Goal: Find specific page/section: Find specific page/section

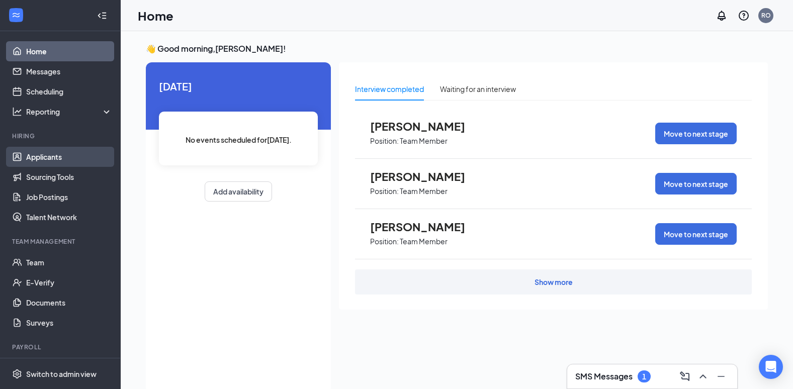
click at [62, 155] on link "Applicants" at bounding box center [69, 157] width 86 height 20
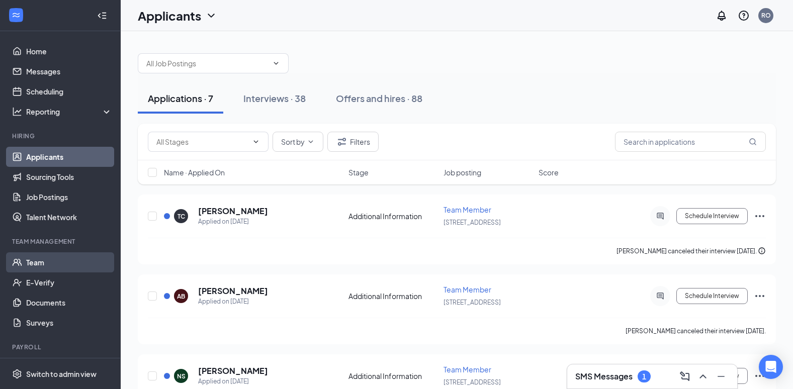
click at [61, 264] on link "Team" at bounding box center [69, 262] width 86 height 20
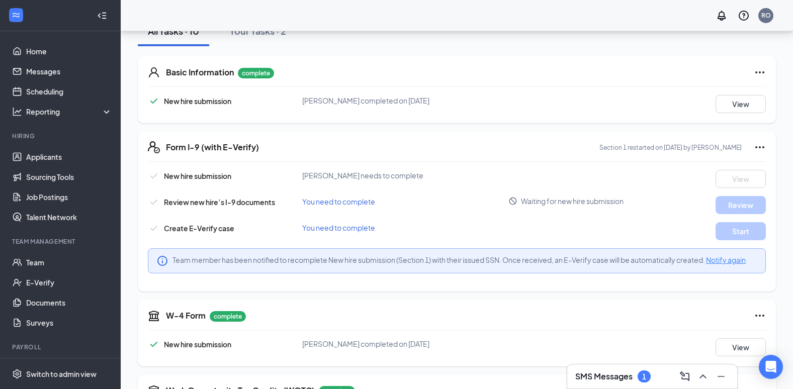
scroll to position [201, 0]
